Goal: Transaction & Acquisition: Subscribe to service/newsletter

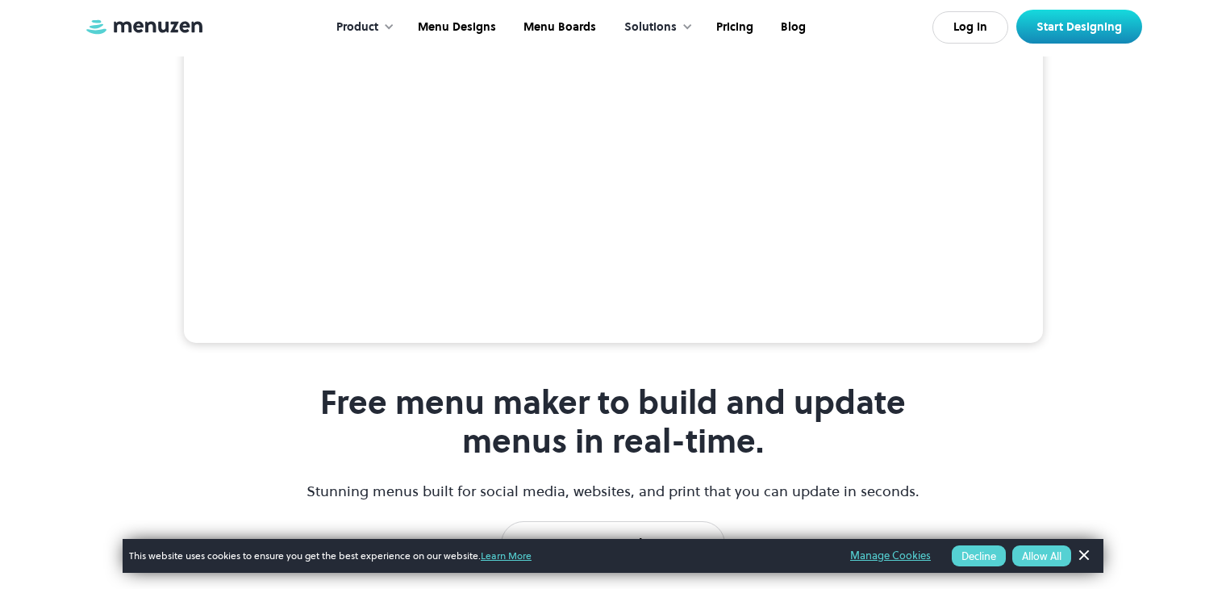
scroll to position [484, 0]
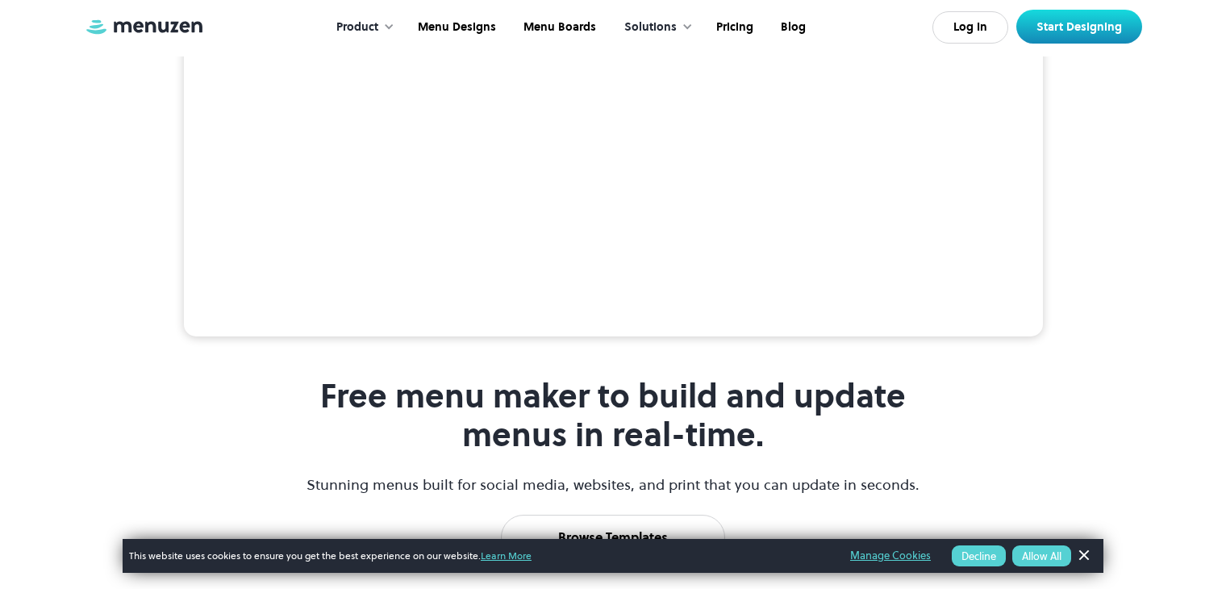
drag, startPoint x: 1081, startPoint y: 558, endPoint x: 1071, endPoint y: 535, distance: 24.9
click at [1081, 557] on link "Dismiss Banner" at bounding box center [1084, 556] width 24 height 24
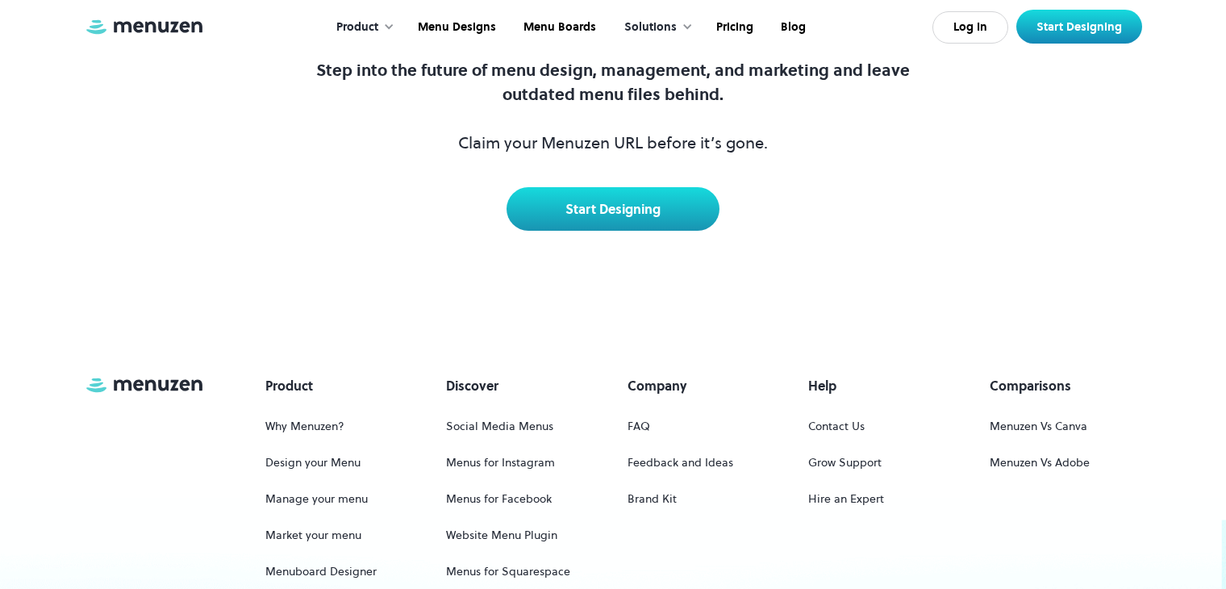
scroll to position [6986, 0]
click at [716, 26] on link "Pricing" at bounding box center [733, 27] width 65 height 50
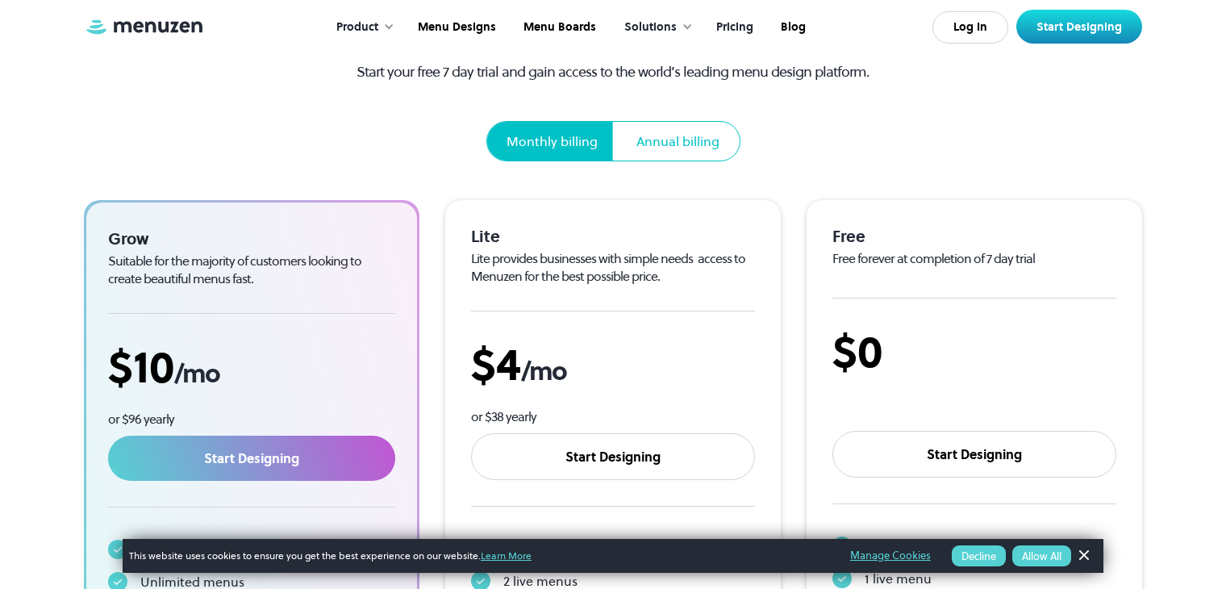
scroll to position [161, 0]
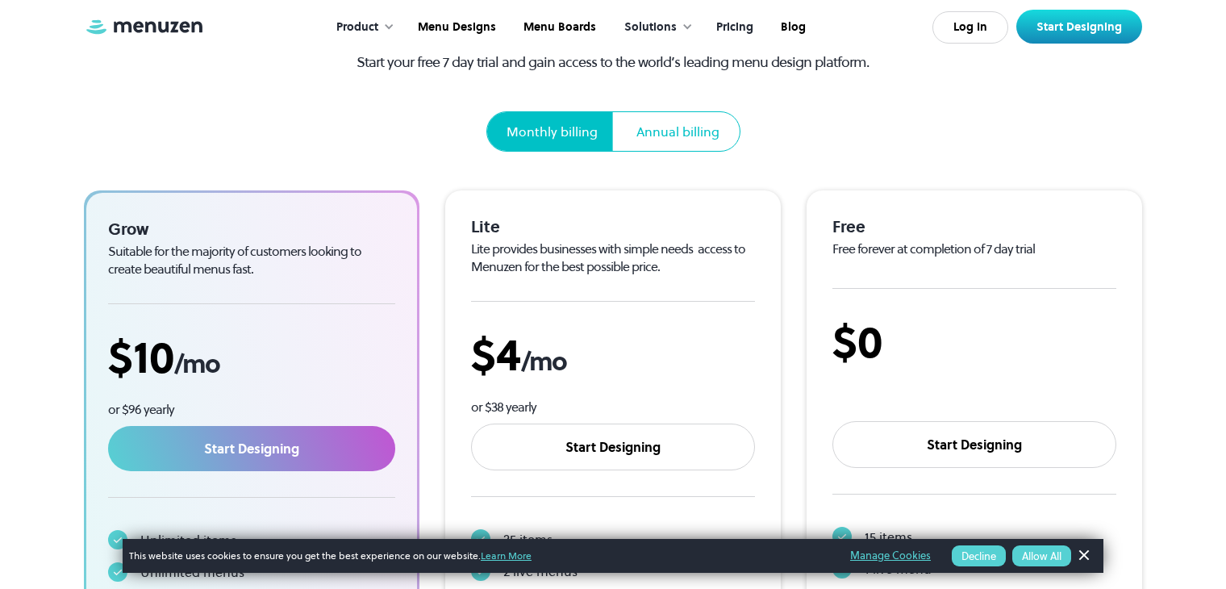
click at [54, 215] on section "Pricing Start your free 7 day trial and gain access to the world’s leading menu…" at bounding box center [613, 316] width 1226 height 955
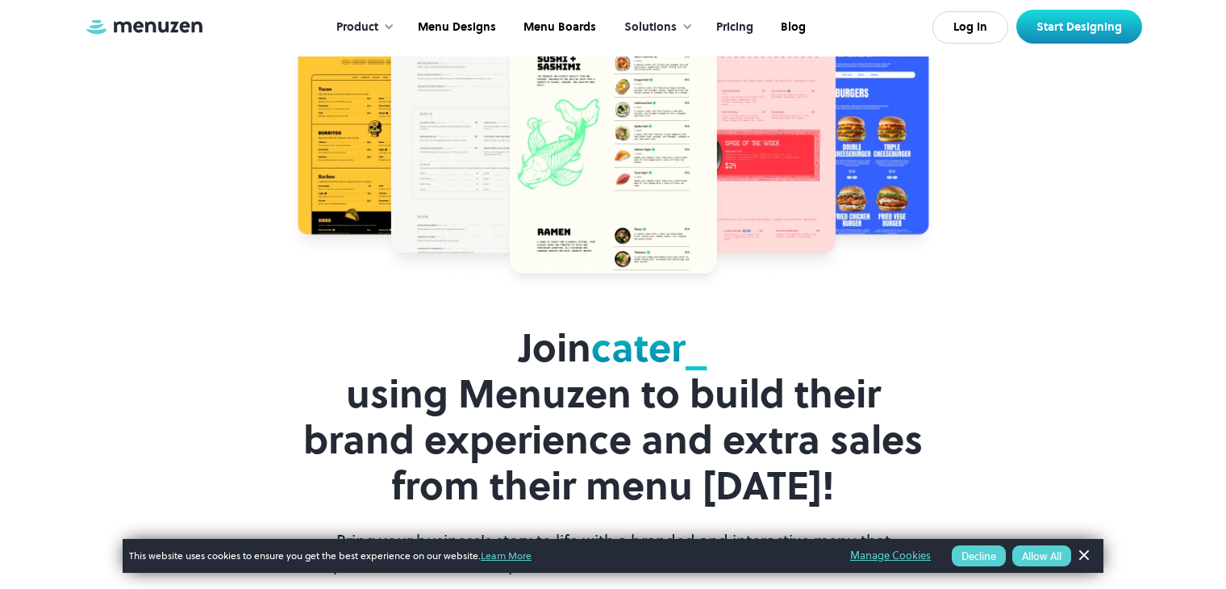
scroll to position [3384, 0]
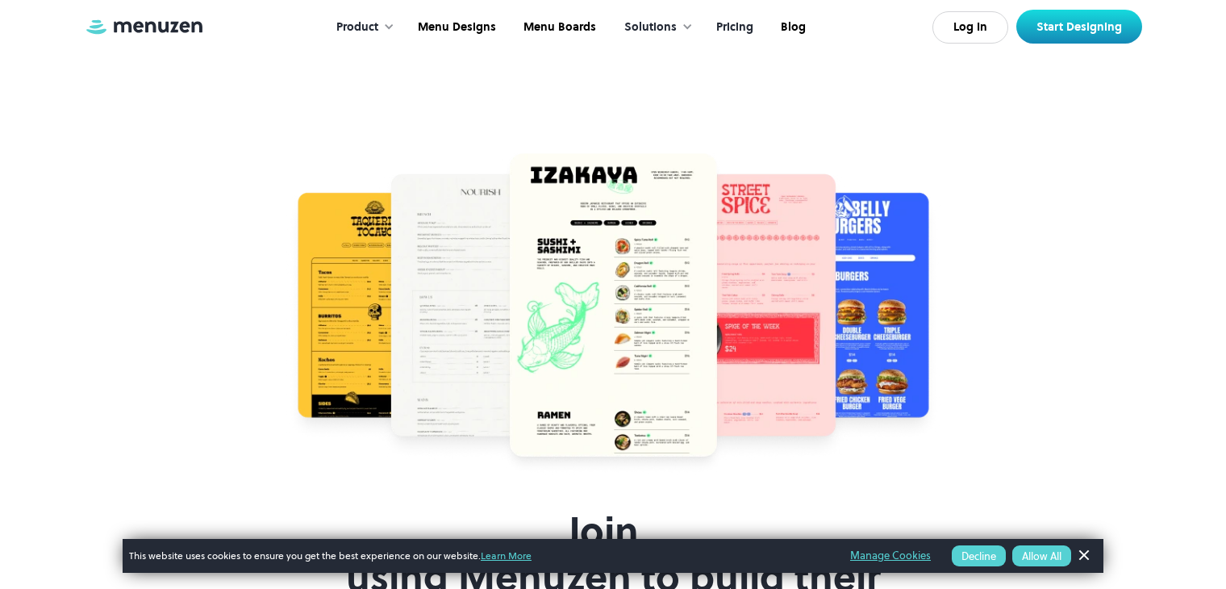
click at [1045, 560] on button "Allow All" at bounding box center [1042, 555] width 59 height 21
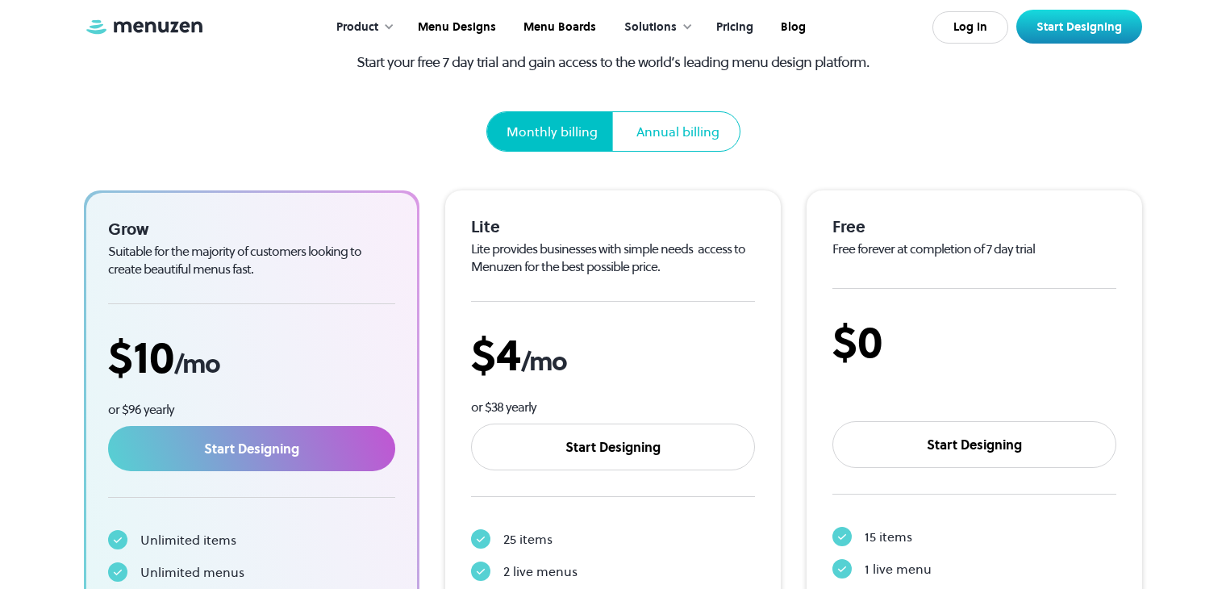
scroll to position [0, 0]
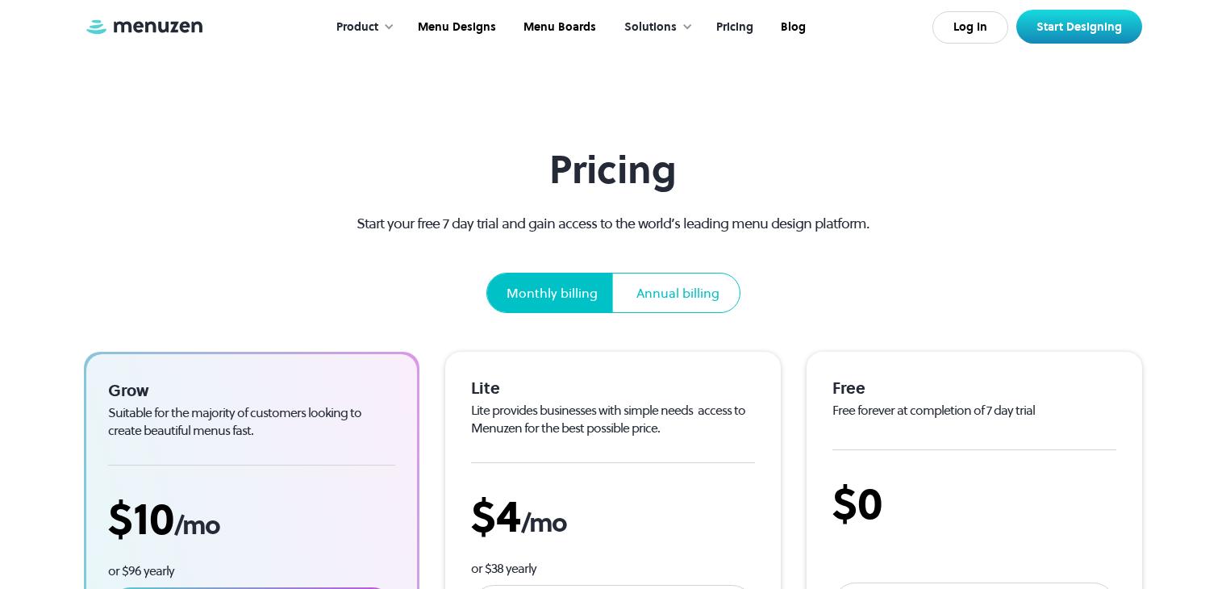
click at [666, 291] on div "Annual billing" at bounding box center [678, 292] width 83 height 19
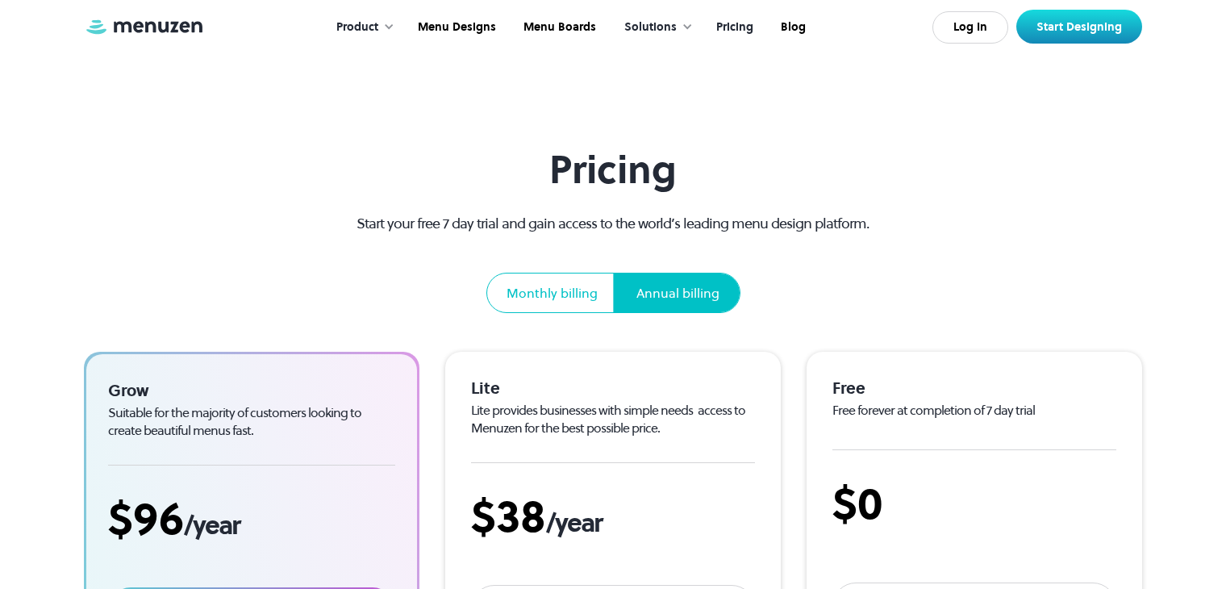
click at [587, 286] on div "Monthly billing" at bounding box center [552, 292] width 91 height 19
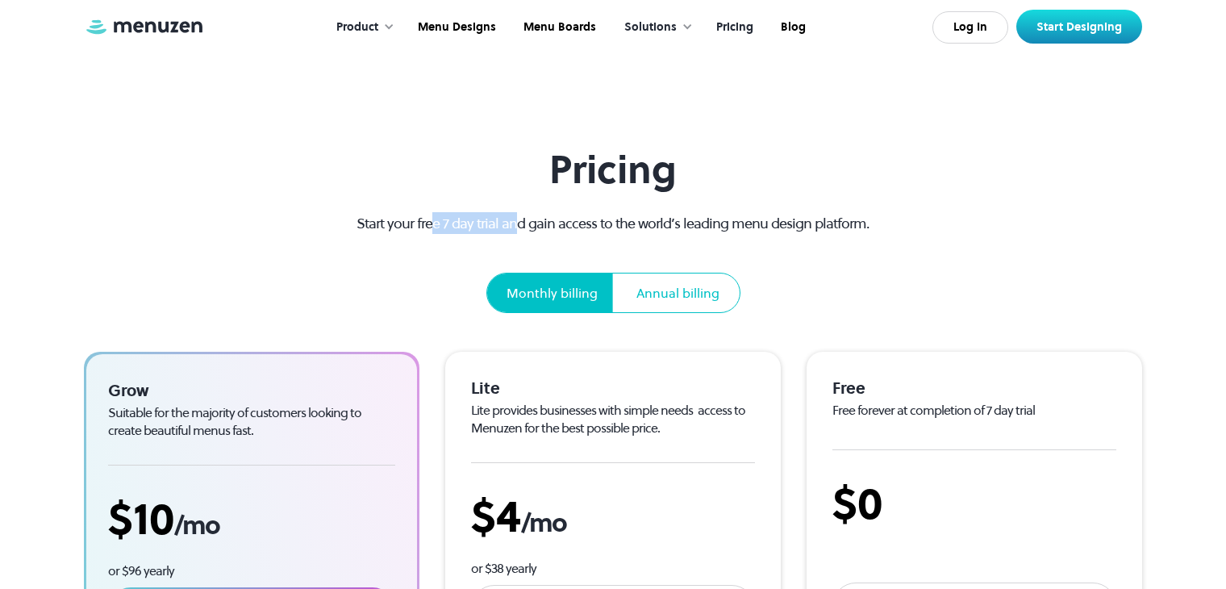
drag, startPoint x: 438, startPoint y: 228, endPoint x: 588, endPoint y: 219, distance: 150.4
click at [519, 223] on p "Start your free 7 day trial and gain access to the world’s leading menu design …" at bounding box center [613, 223] width 570 height 22
click at [693, 218] on p "Start your free 7 day trial and gain access to the world’s leading menu design …" at bounding box center [613, 223] width 570 height 22
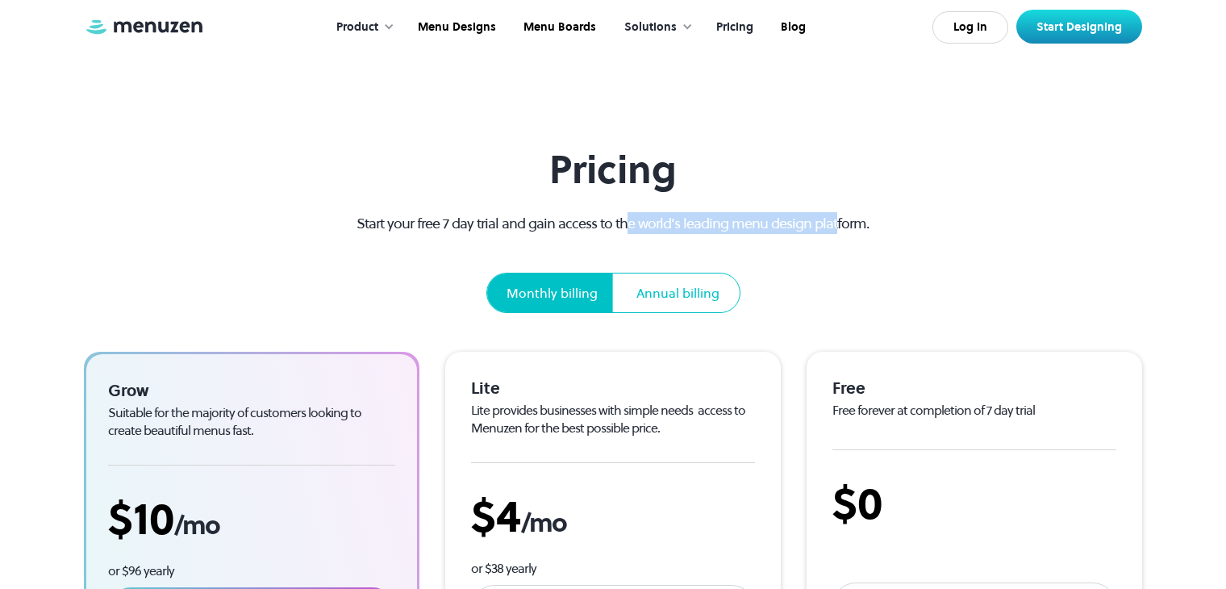
drag, startPoint x: 833, startPoint y: 214, endPoint x: 598, endPoint y: 190, distance: 236.0
click at [626, 202] on div "Pricing Start your free 7 day trial and gain access to the world’s leading menu…" at bounding box center [613, 230] width 570 height 166
click at [474, 71] on section "Pricing Start your free 7 day trial and gain access to the world’s leading menu…" at bounding box center [613, 477] width 1226 height 955
click at [656, 25] on div "Solutions" at bounding box center [651, 28] width 52 height 18
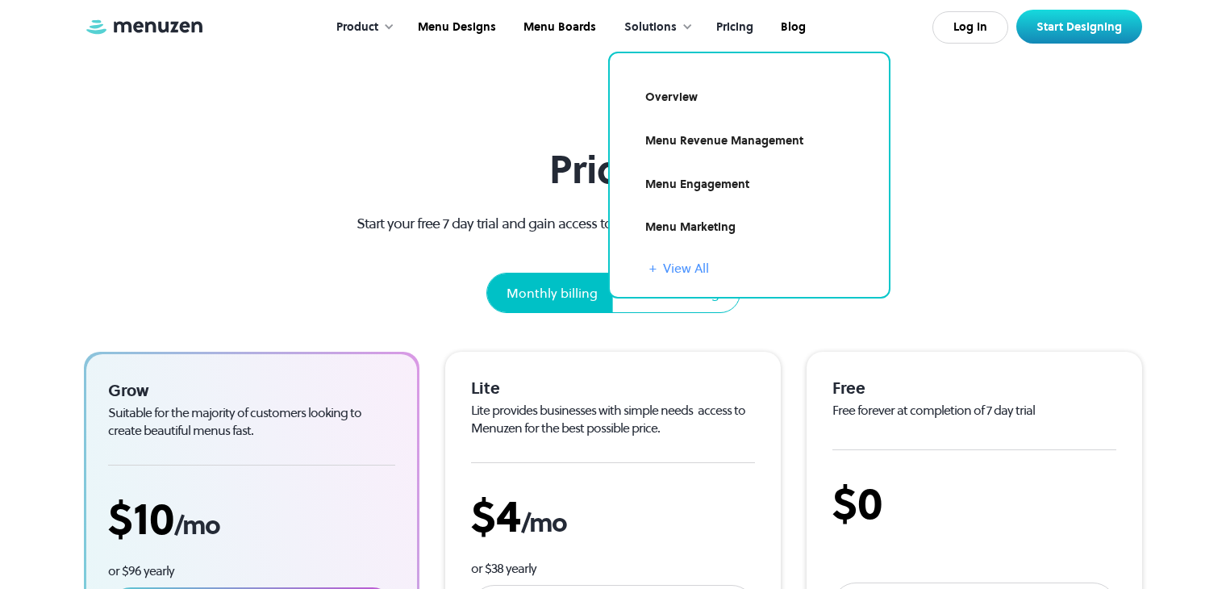
click at [692, 267] on link "+ View All" at bounding box center [760, 267] width 220 height 19
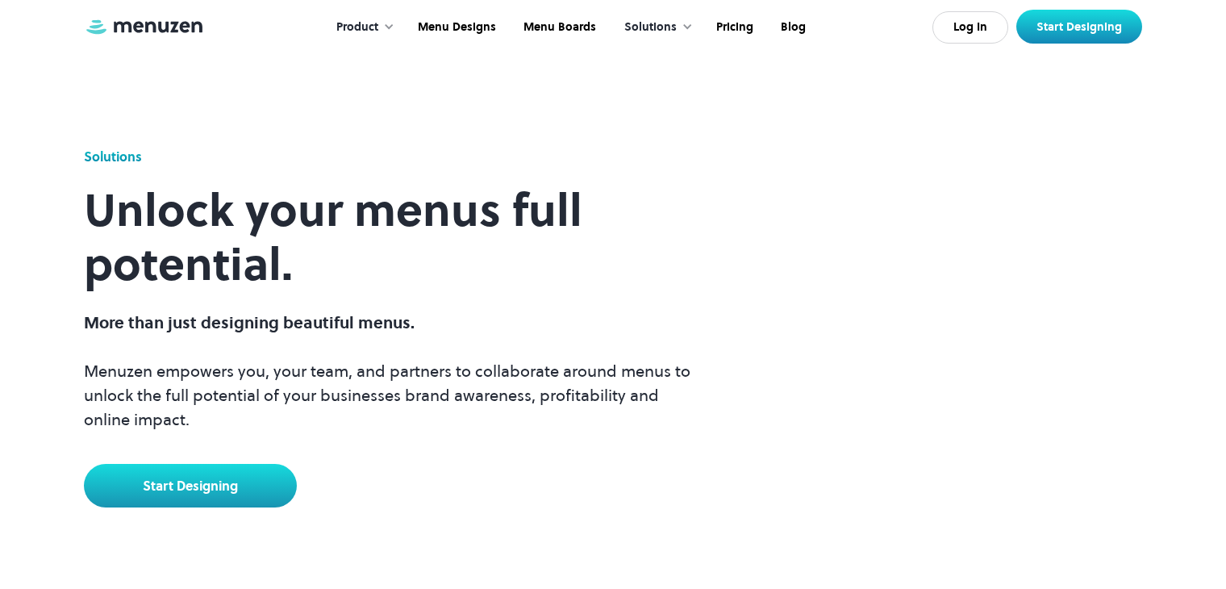
click at [190, 31] on img at bounding box center [144, 27] width 121 height 18
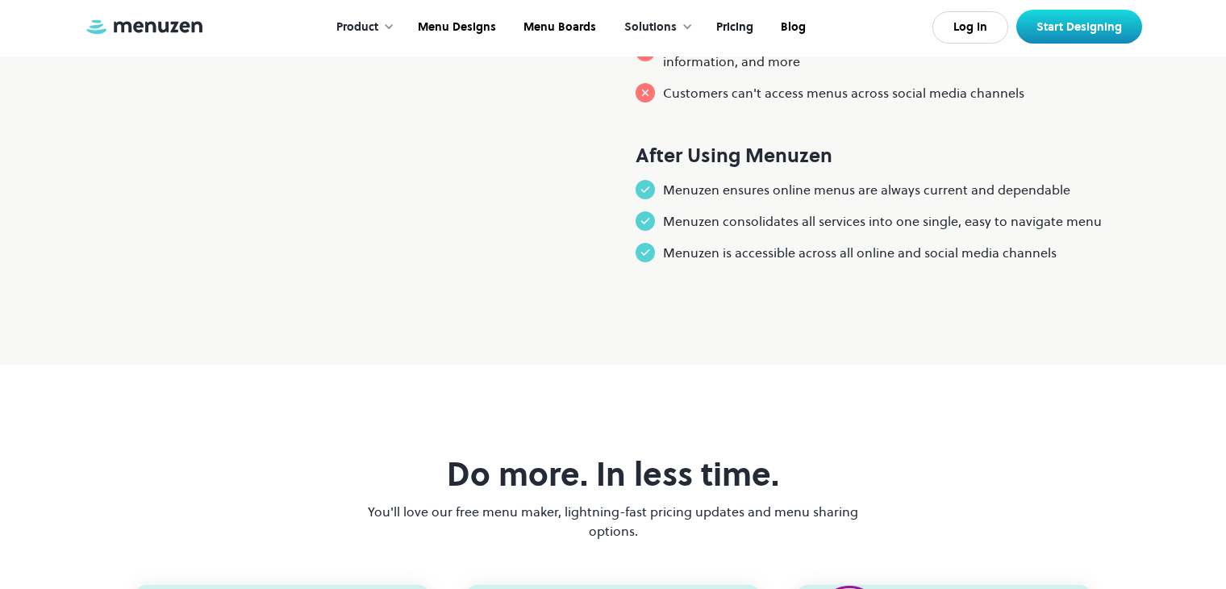
scroll to position [1452, 0]
